Goal: Information Seeking & Learning: Learn about a topic

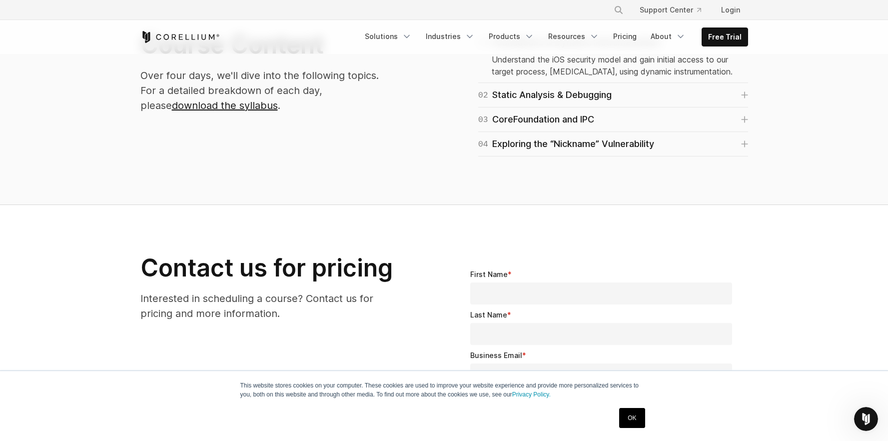
scroll to position [669, 0]
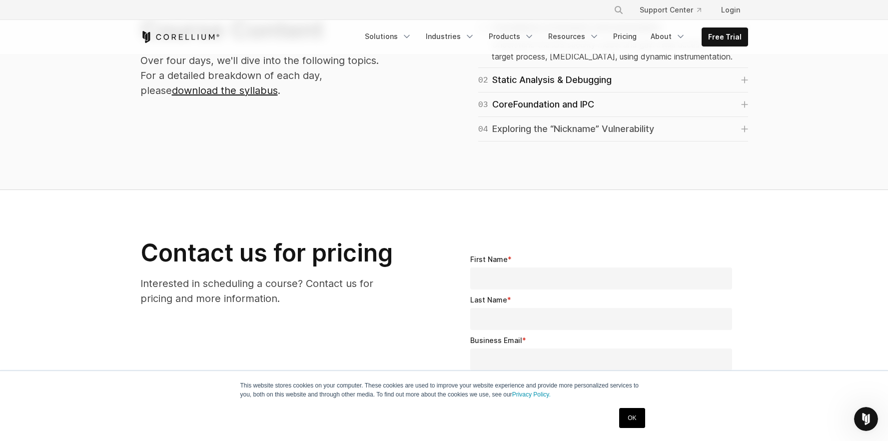
click at [654, 129] on div "04 Exploring the “Nickname” Vulnerability" at bounding box center [566, 129] width 176 height 14
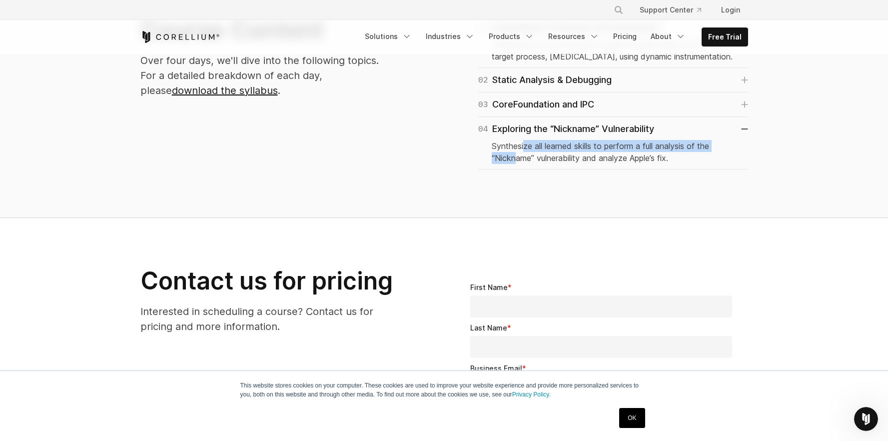
drag, startPoint x: 526, startPoint y: 148, endPoint x: 514, endPoint y: 161, distance: 17.7
click at [514, 161] on p "Synthesize all learned skills to perform a full analysis of the “Nickname” vuln…" at bounding box center [613, 152] width 243 height 24
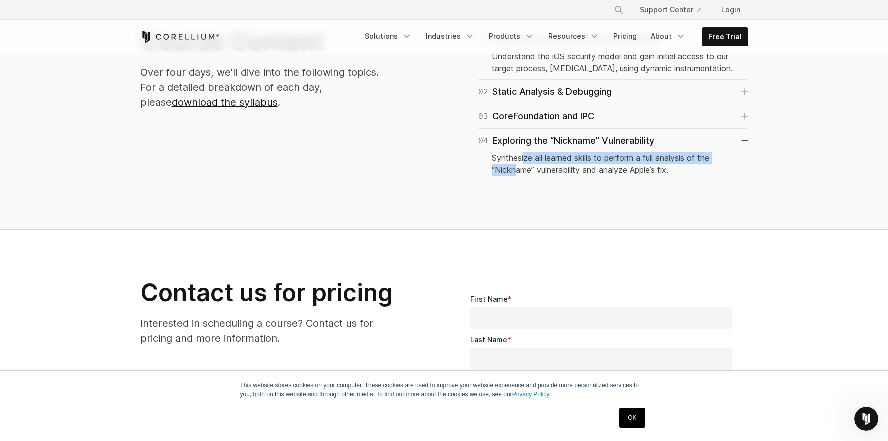
scroll to position [640, 0]
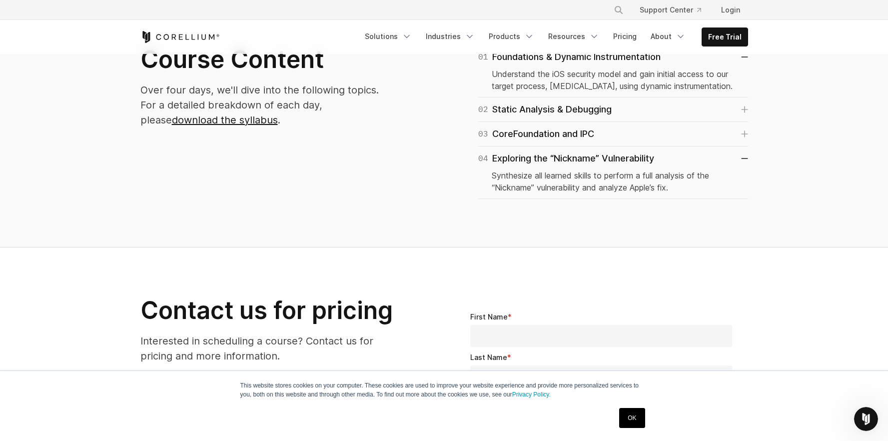
click at [526, 185] on p "Synthesize all learned skills to perform a full analysis of the “Nickname” vuln…" at bounding box center [613, 181] width 243 height 24
click at [543, 136] on div "03 CoreFoundation and IPC" at bounding box center [536, 134] width 116 height 14
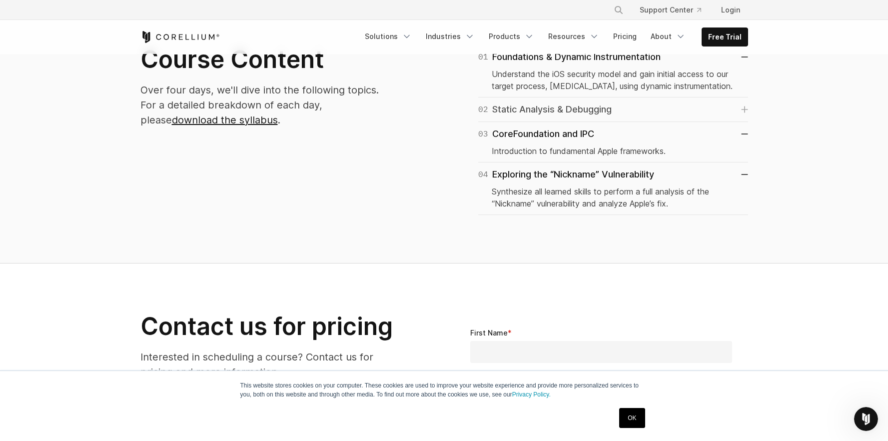
click at [552, 114] on div "02 Static Analysis & Debugging" at bounding box center [544, 109] width 133 height 14
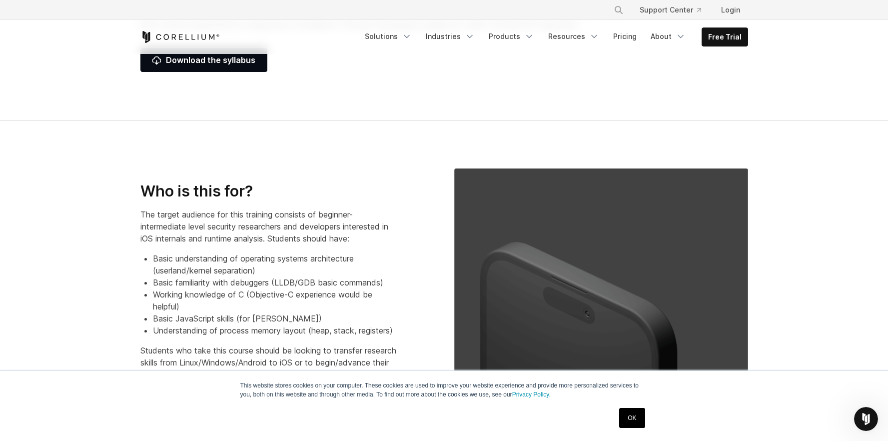
scroll to position [0, 0]
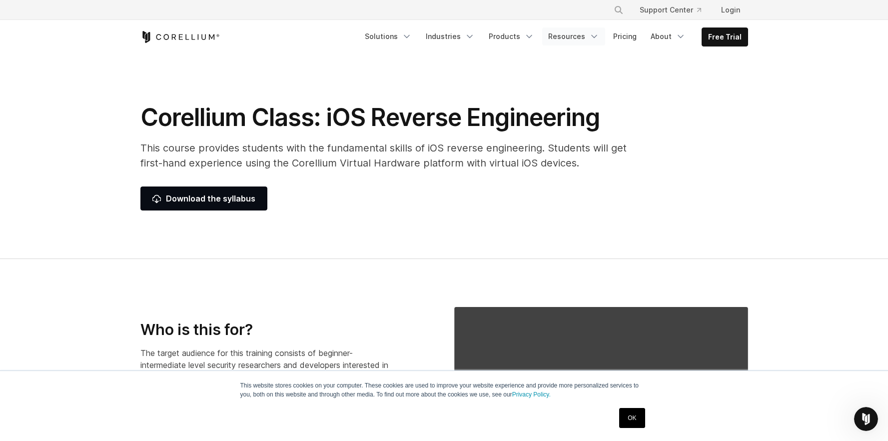
click at [584, 32] on link "Resources" at bounding box center [573, 36] width 63 height 18
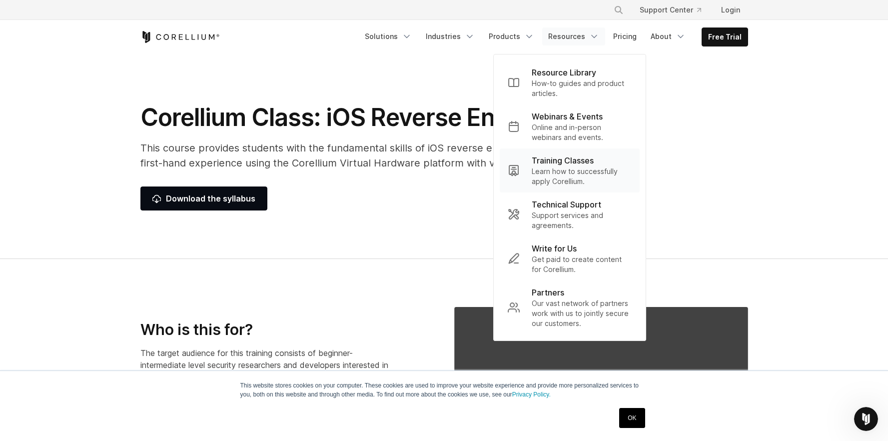
click at [546, 165] on p "Training Classes" at bounding box center [563, 160] width 62 height 12
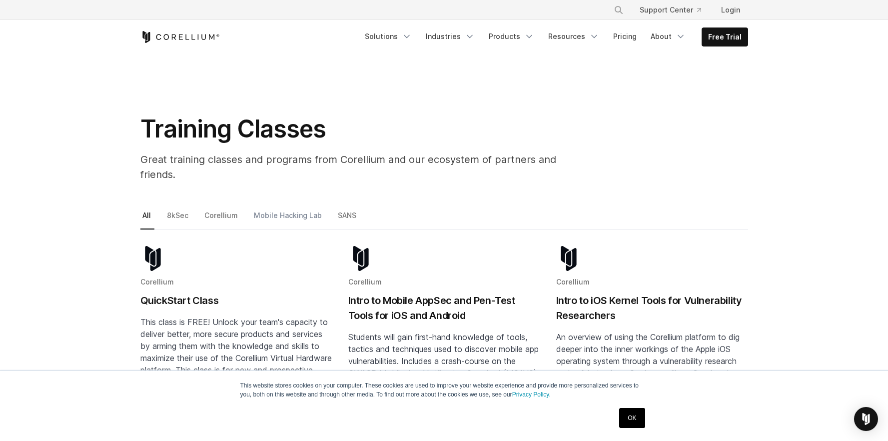
click at [294, 209] on link "Mobile Hacking Lab" at bounding box center [288, 219] width 73 height 21
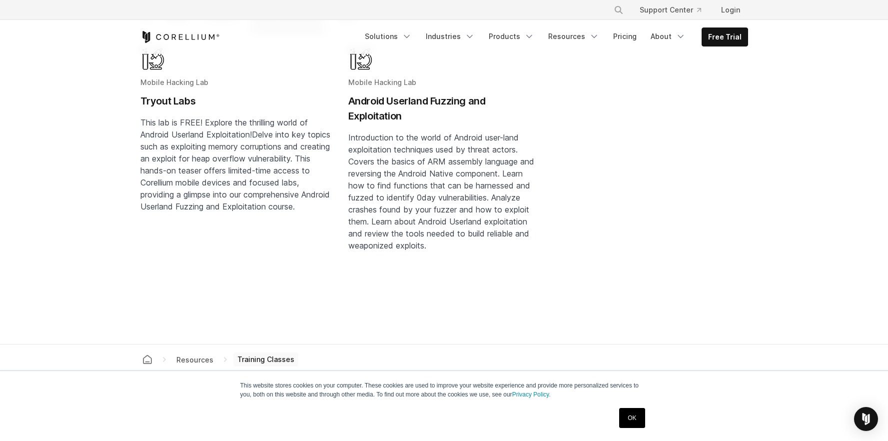
scroll to position [96, 0]
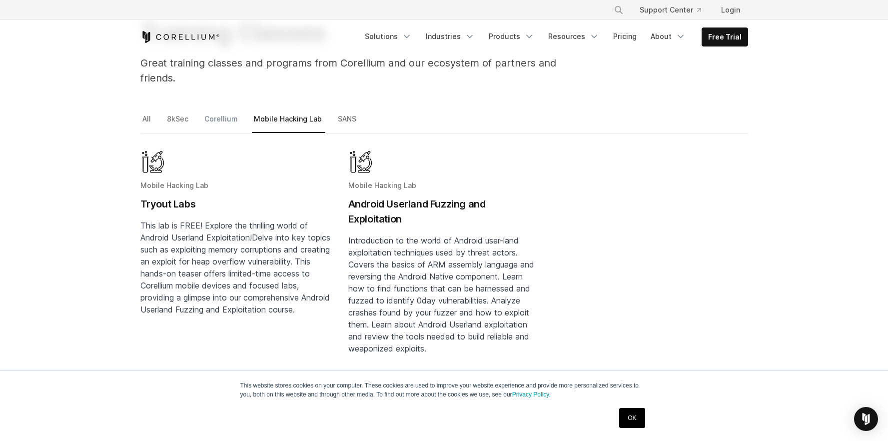
click at [235, 112] on link "Corellium" at bounding box center [221, 122] width 39 height 21
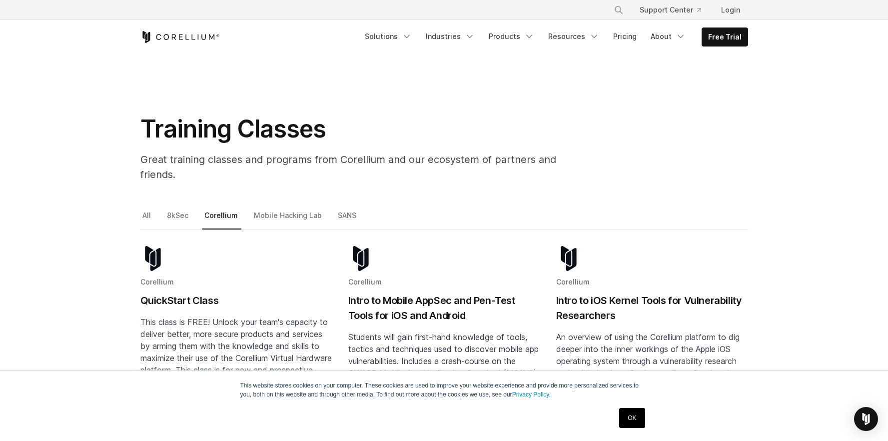
scroll to position [3, 0]
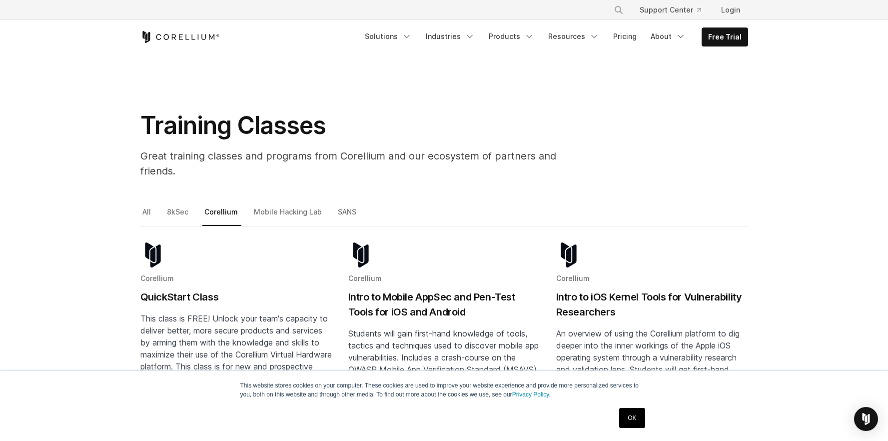
click at [586, 289] on h2 "Intro to iOS Kernel Tools for Vulnerability Researchers" at bounding box center [652, 304] width 192 height 30
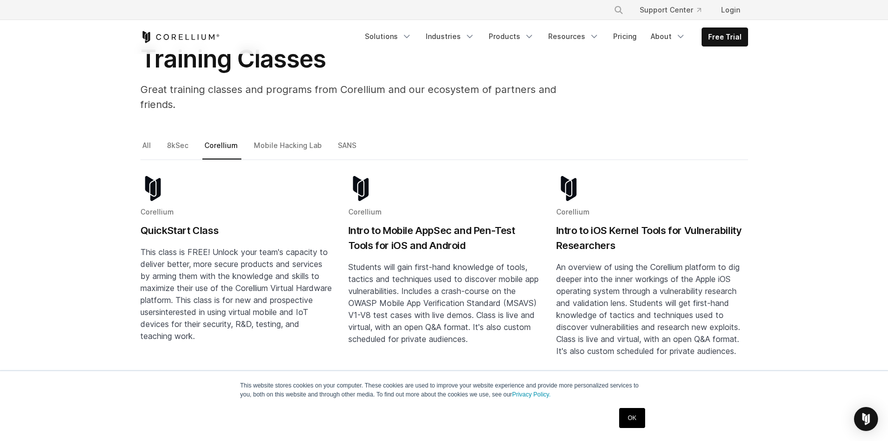
scroll to position [0, 0]
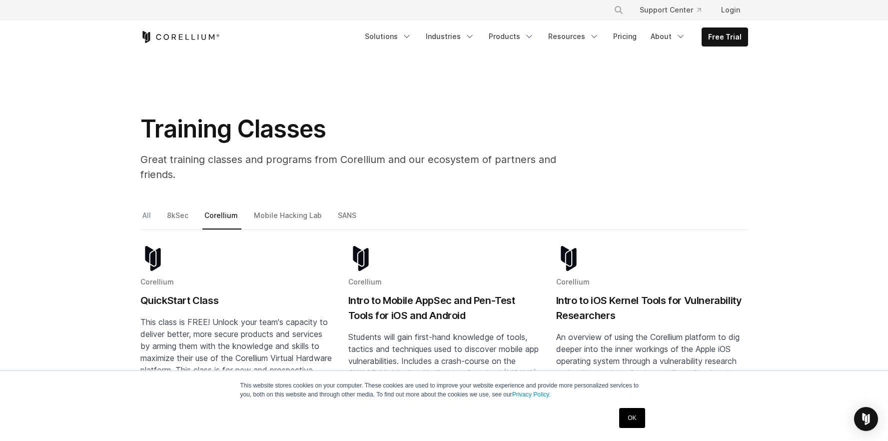
click at [148, 209] on link "All" at bounding box center [147, 219] width 14 height 21
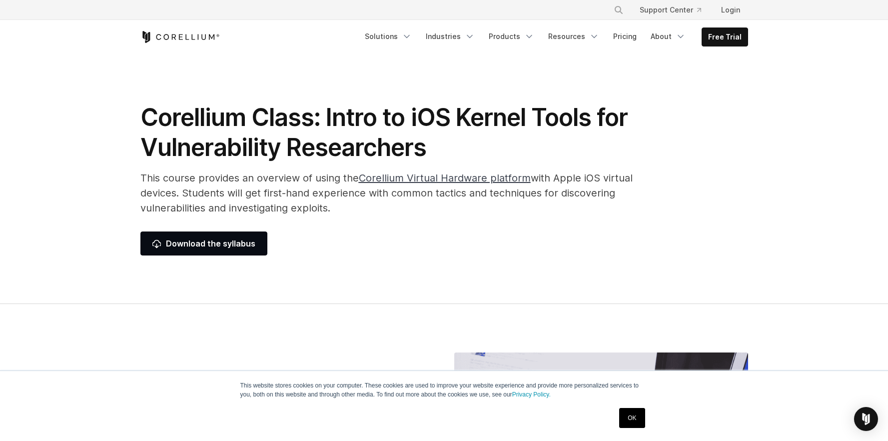
click at [634, 419] on link "OK" at bounding box center [631, 418] width 25 height 20
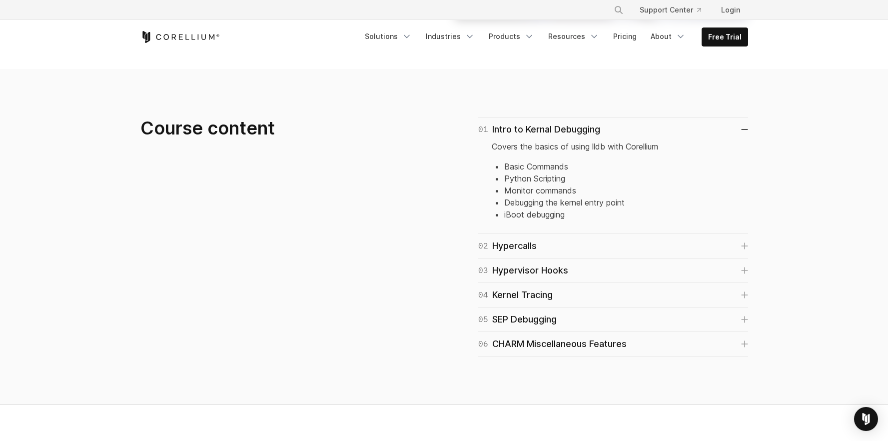
scroll to position [619, 0]
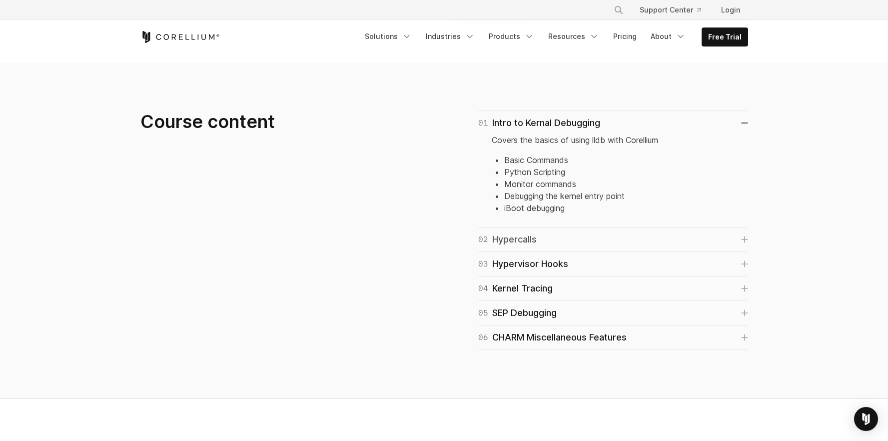
click at [528, 243] on div "02 Hypercalls" at bounding box center [507, 239] width 58 height 14
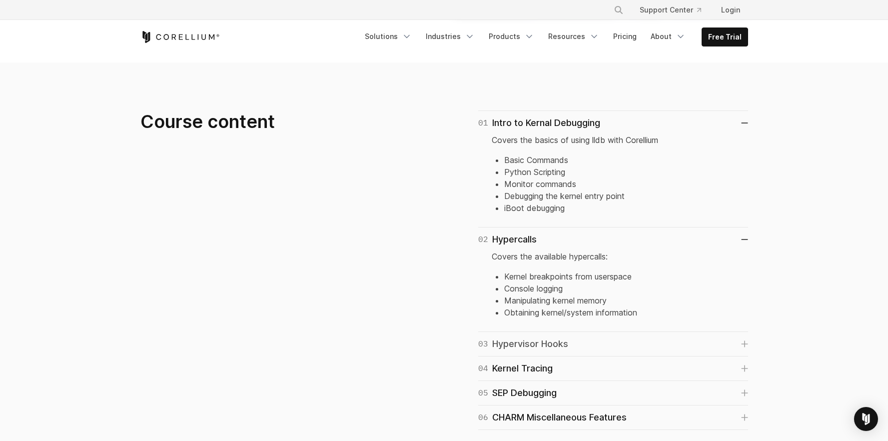
click at [527, 345] on div "03 Hypervisor Hooks" at bounding box center [523, 344] width 90 height 14
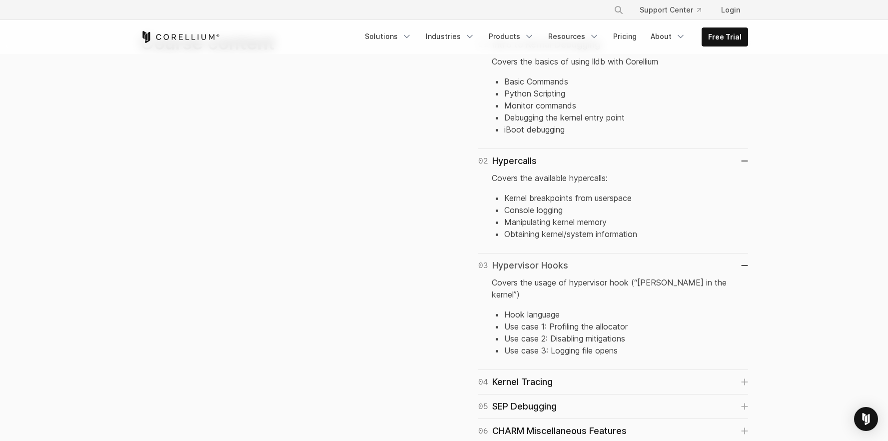
scroll to position [798, 0]
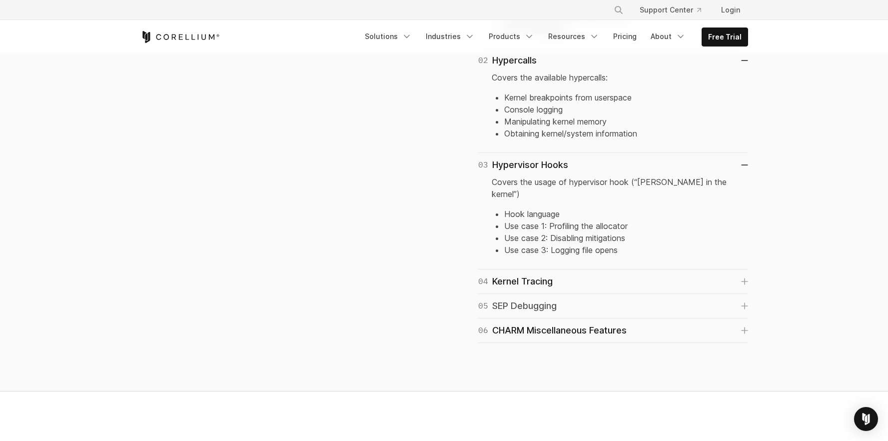
click at [527, 299] on div "[DATE] Debugging" at bounding box center [517, 306] width 78 height 14
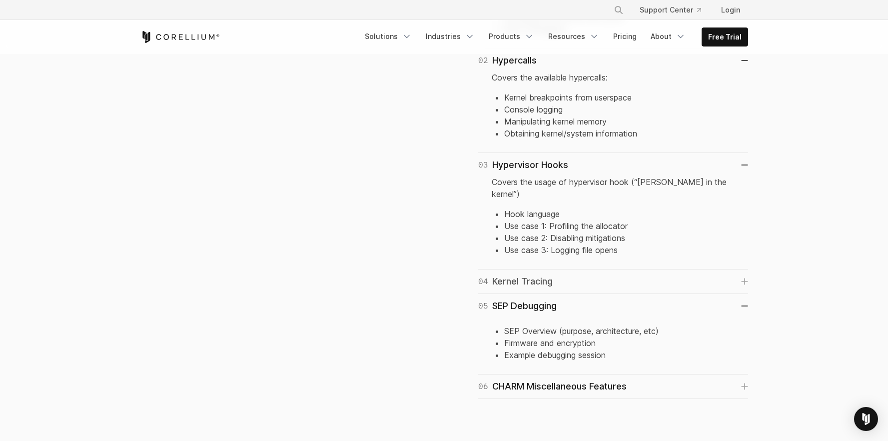
click at [530, 274] on div "04 Kernel Tracing" at bounding box center [515, 281] width 74 height 14
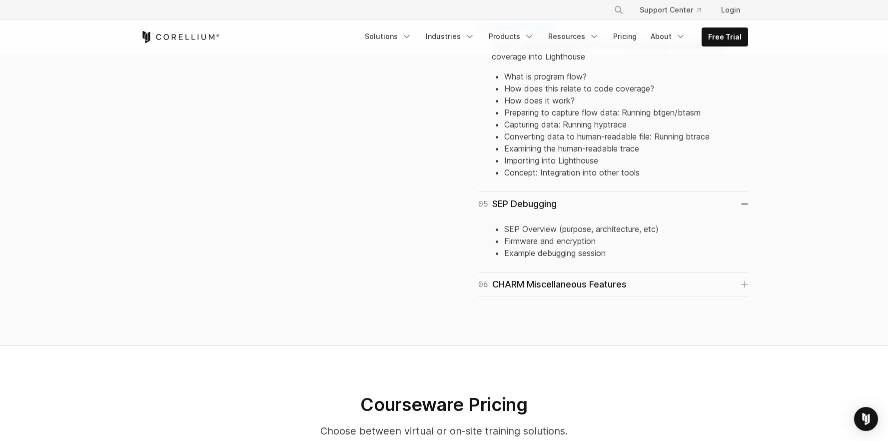
scroll to position [1065, 0]
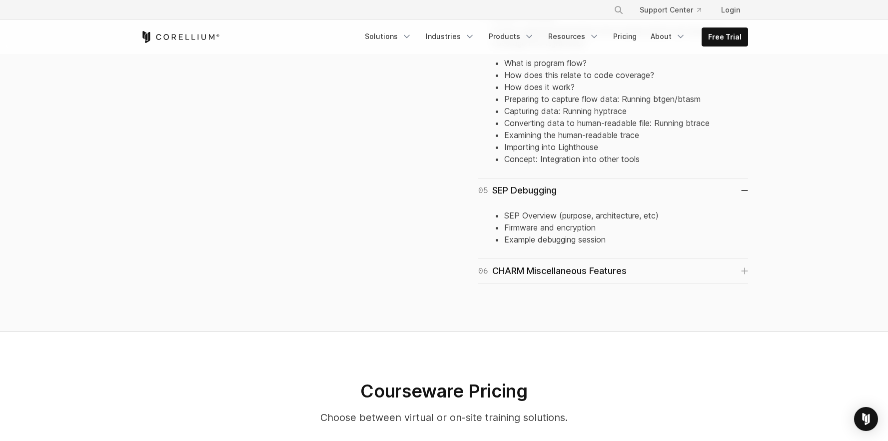
click at [531, 266] on div "06 CHARM Miscellaneous Features Connecting to charmd" at bounding box center [613, 271] width 270 height 24
click at [531, 264] on div "06 CHARM Miscellaneous Features" at bounding box center [552, 271] width 148 height 14
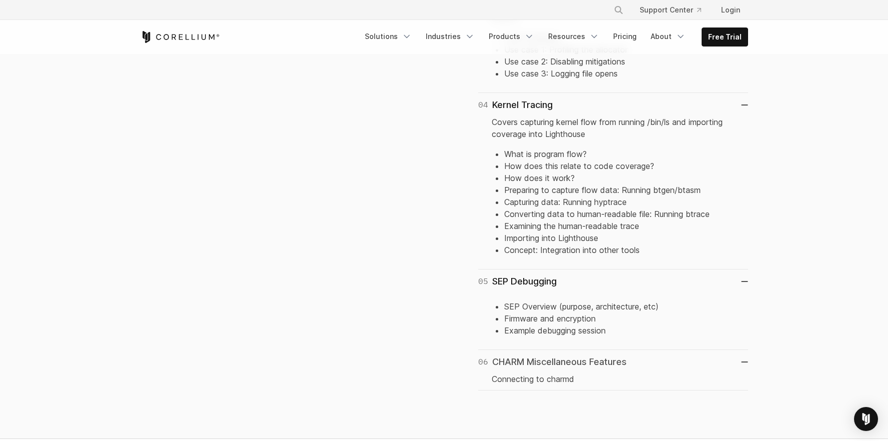
scroll to position [958, 0]
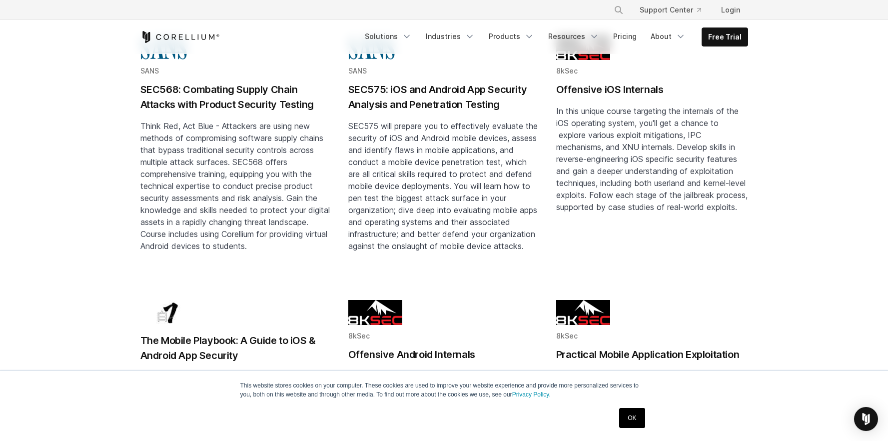
scroll to position [685, 0]
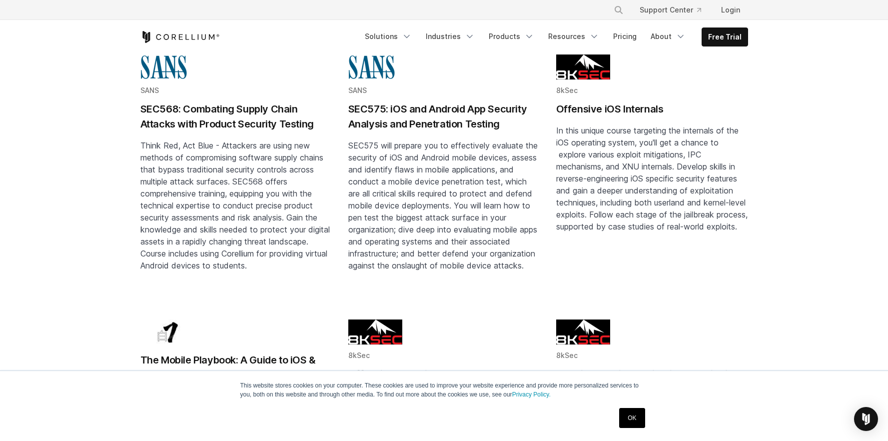
click at [641, 105] on h2 "Offensive iOS Internals" at bounding box center [652, 108] width 192 height 15
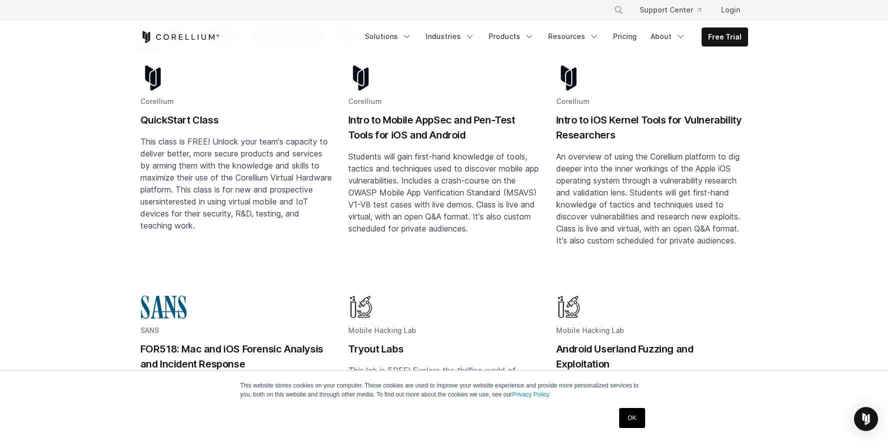
scroll to position [247, 0]
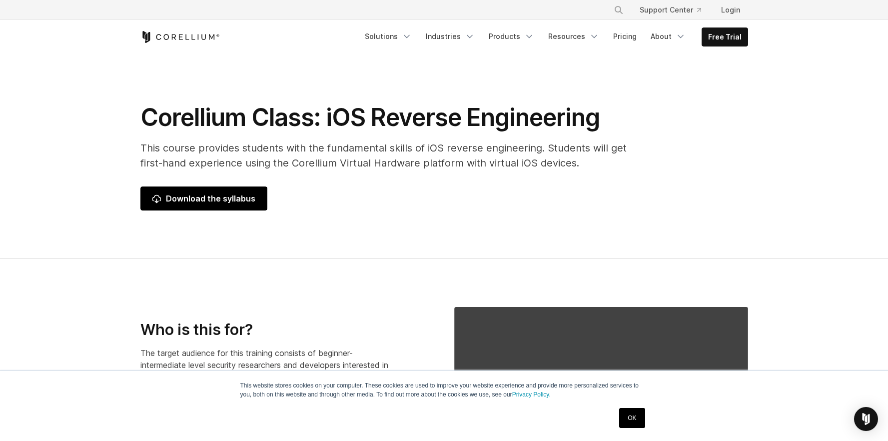
click at [173, 194] on span "Download the syllabus" at bounding box center [203, 198] width 103 height 12
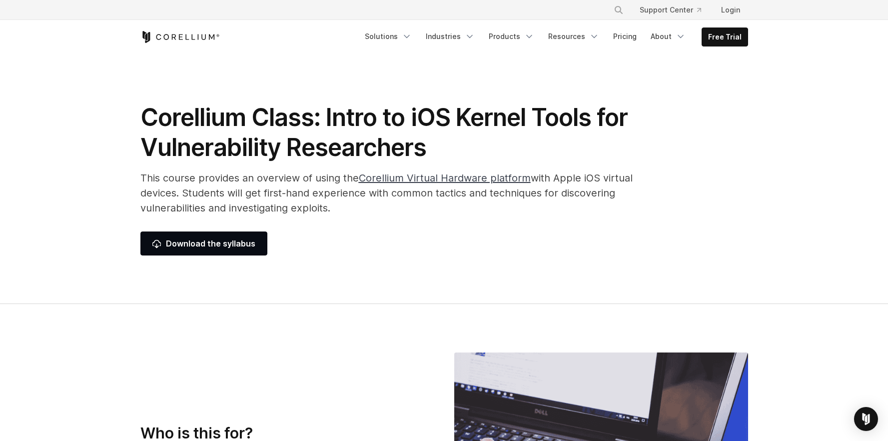
scroll to position [958, 0]
